Goal: Task Accomplishment & Management: Use online tool/utility

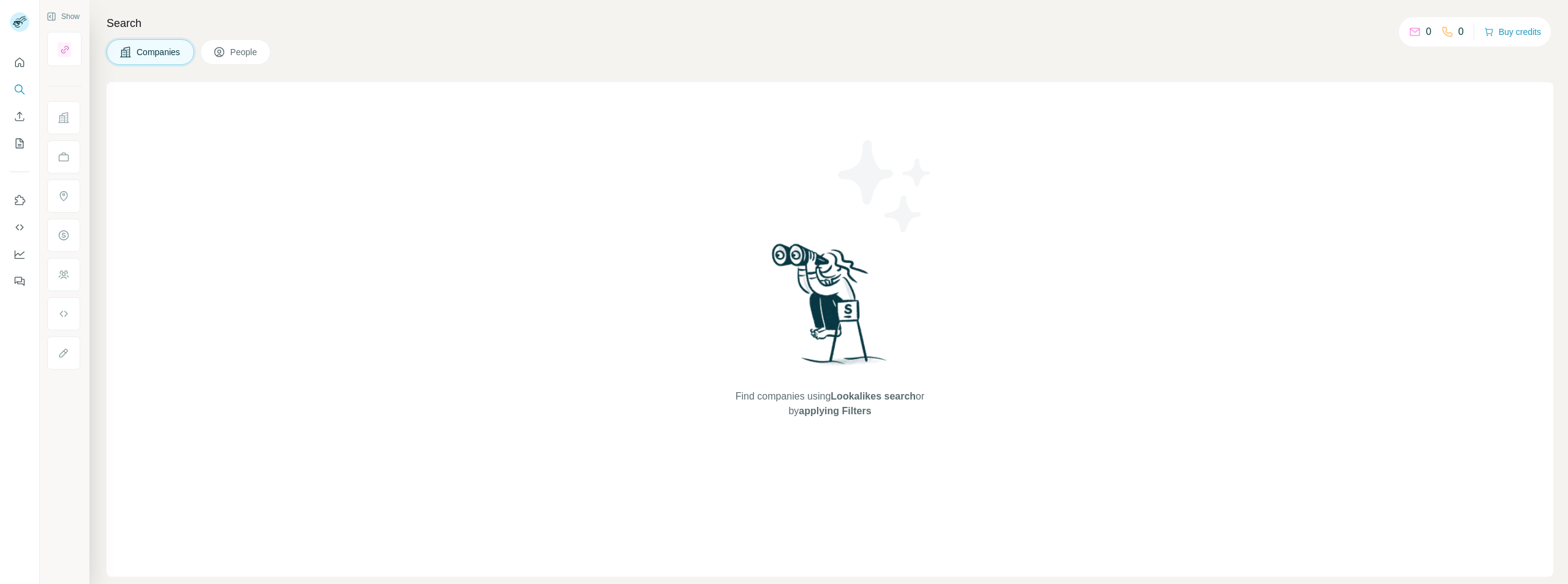
click at [231, 59] on button "People" at bounding box center [236, 52] width 71 height 26
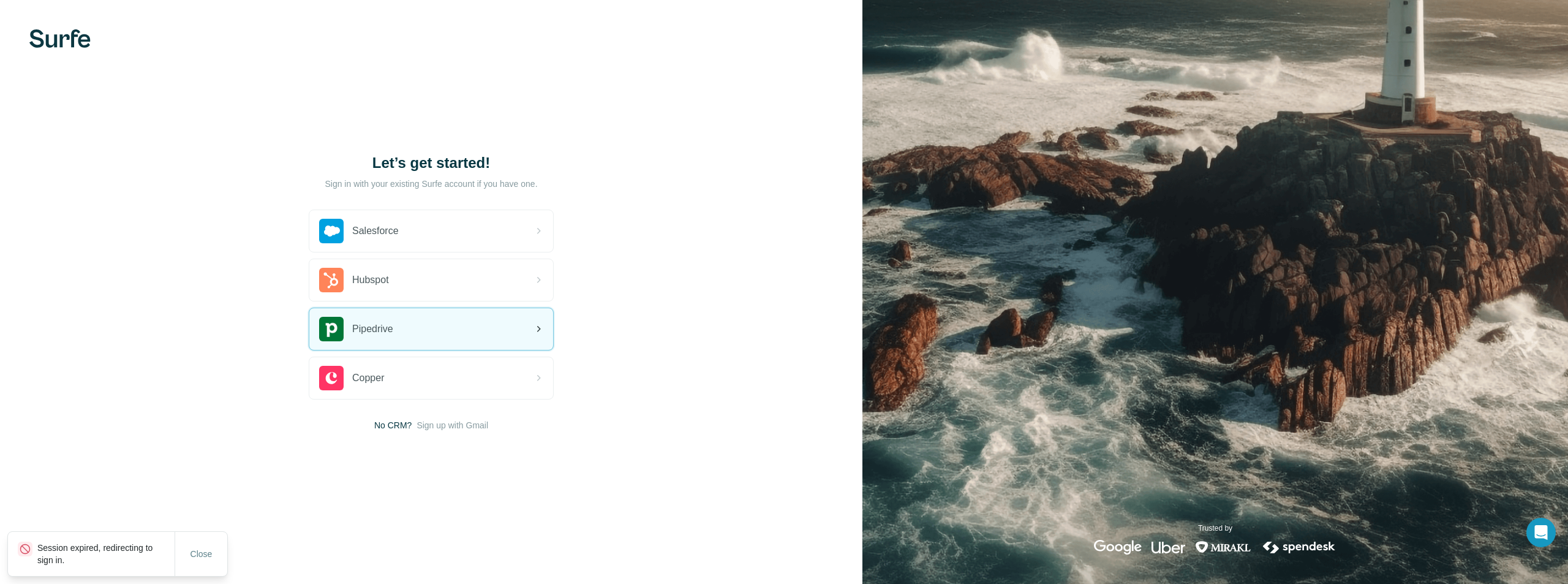
click at [426, 341] on div "Pipedrive" at bounding box center [431, 329] width 244 height 41
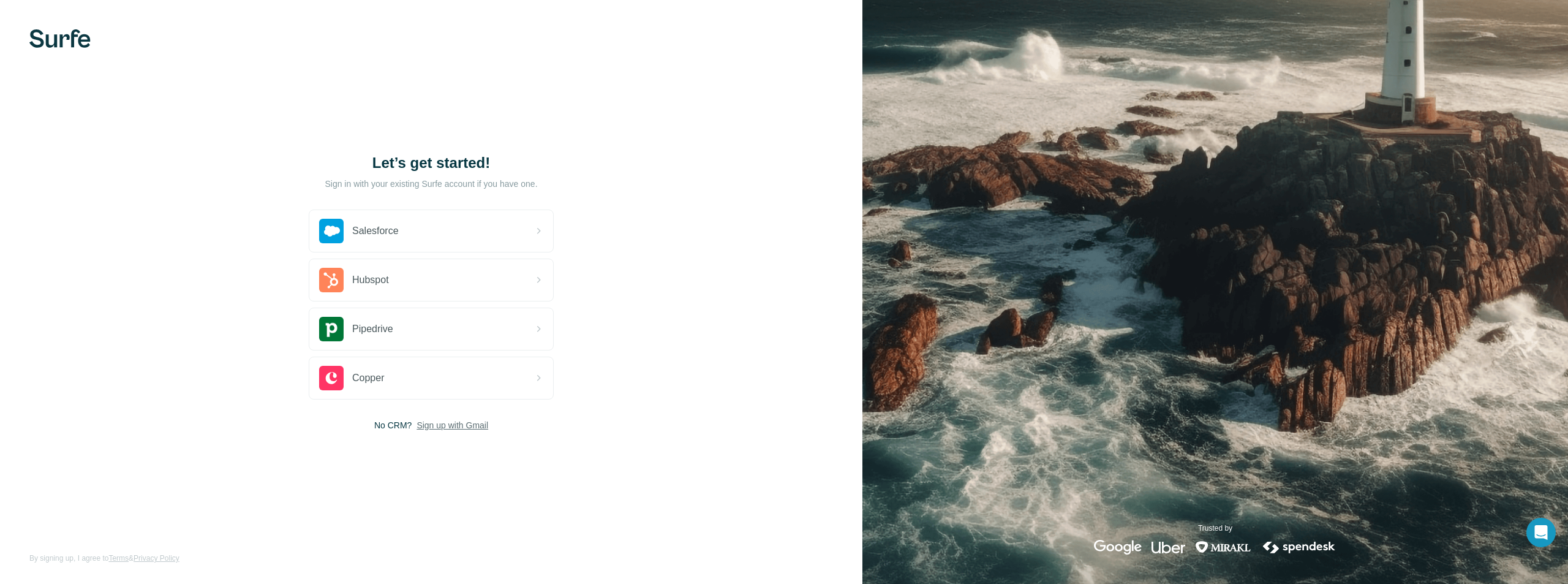
click at [472, 426] on span "Sign up with Gmail" at bounding box center [452, 425] width 72 height 12
